Goal: Transaction & Acquisition: Purchase product/service

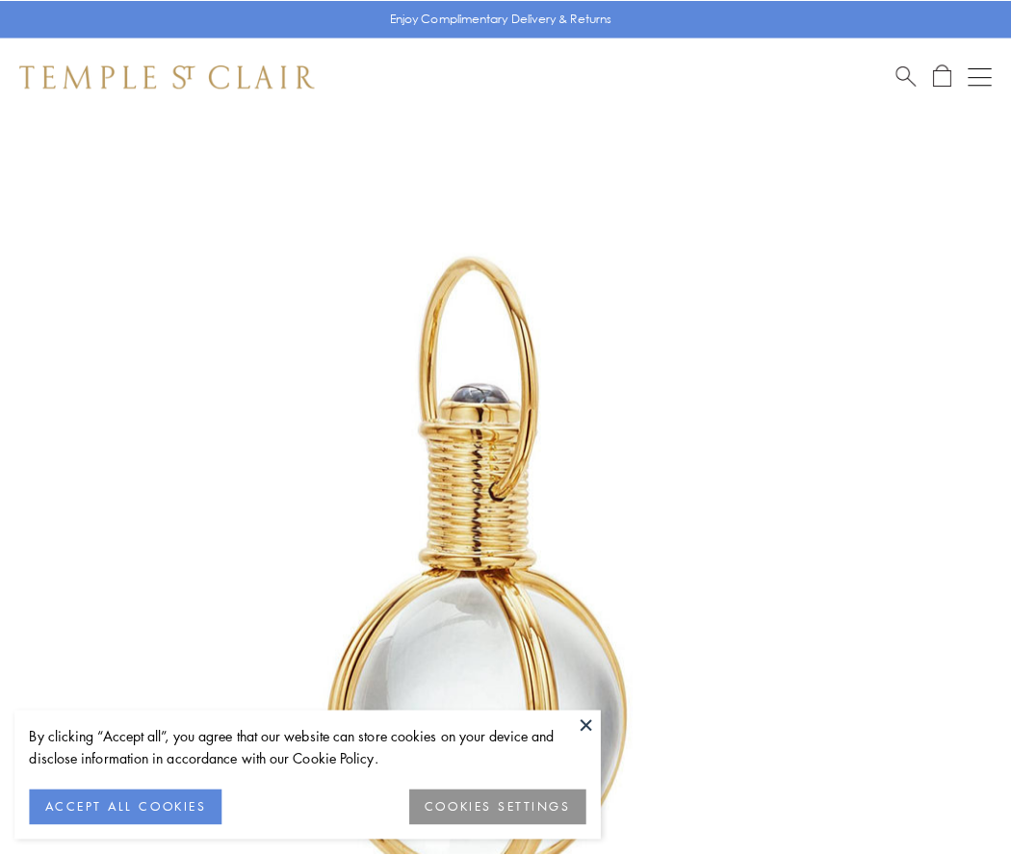
scroll to position [503, 0]
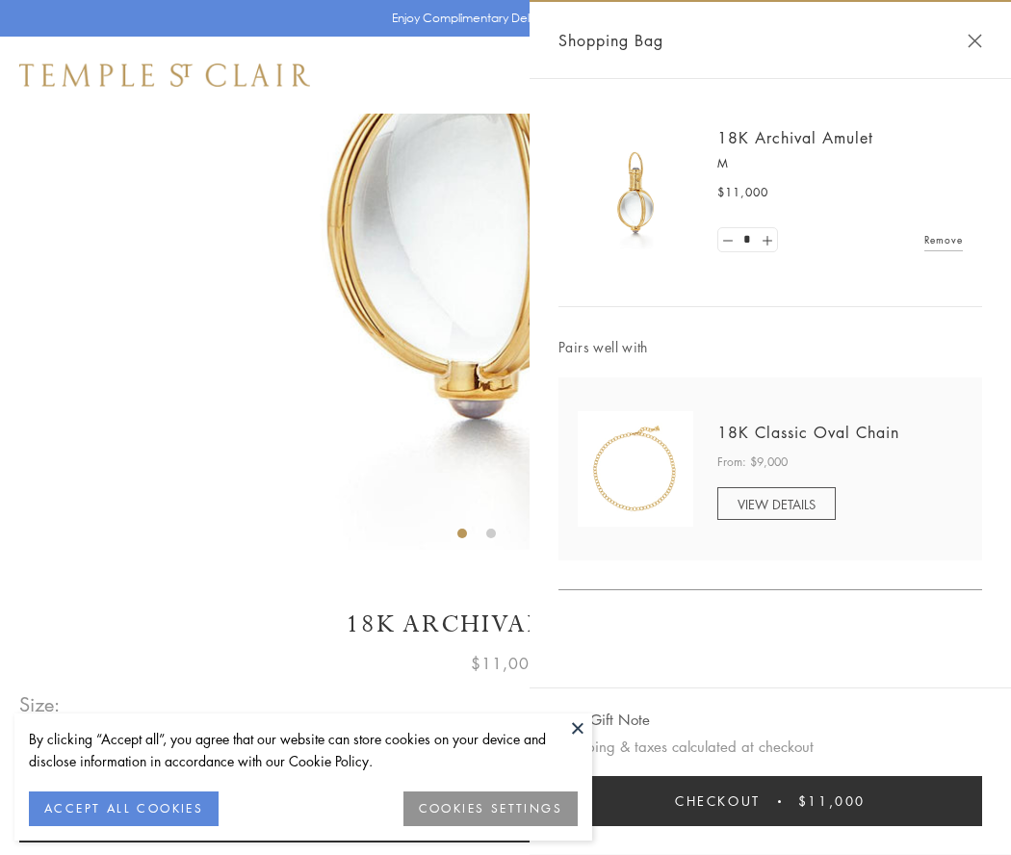
click at [770, 801] on button "Checkout $11,000" at bounding box center [770, 801] width 424 height 50
